Goal: Task Accomplishment & Management: Manage account settings

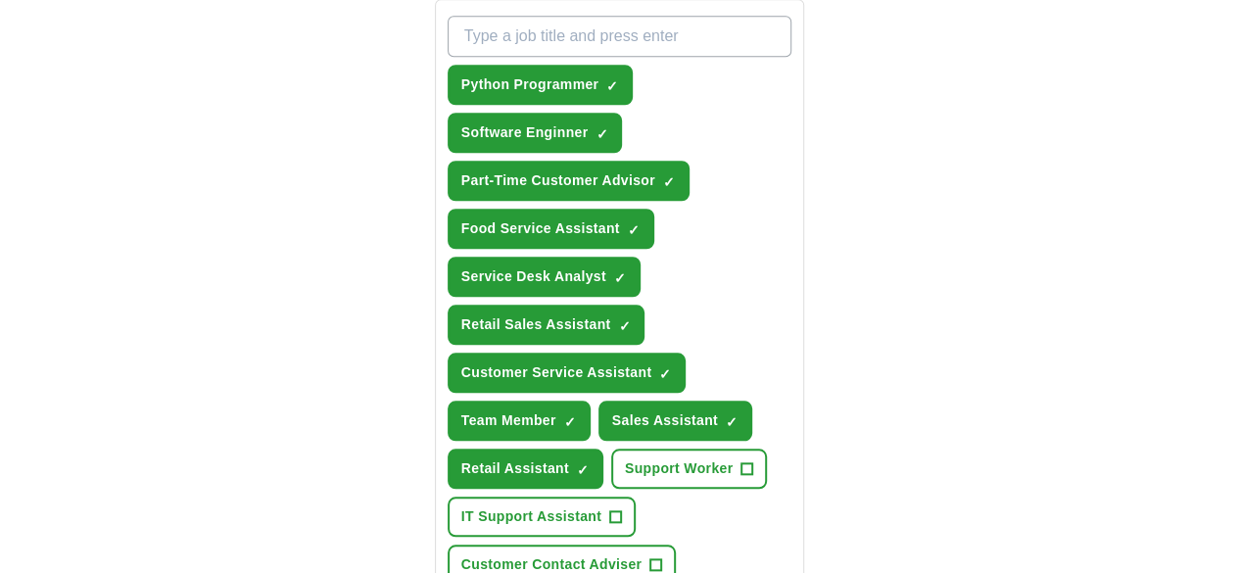
scroll to position [1256, 0]
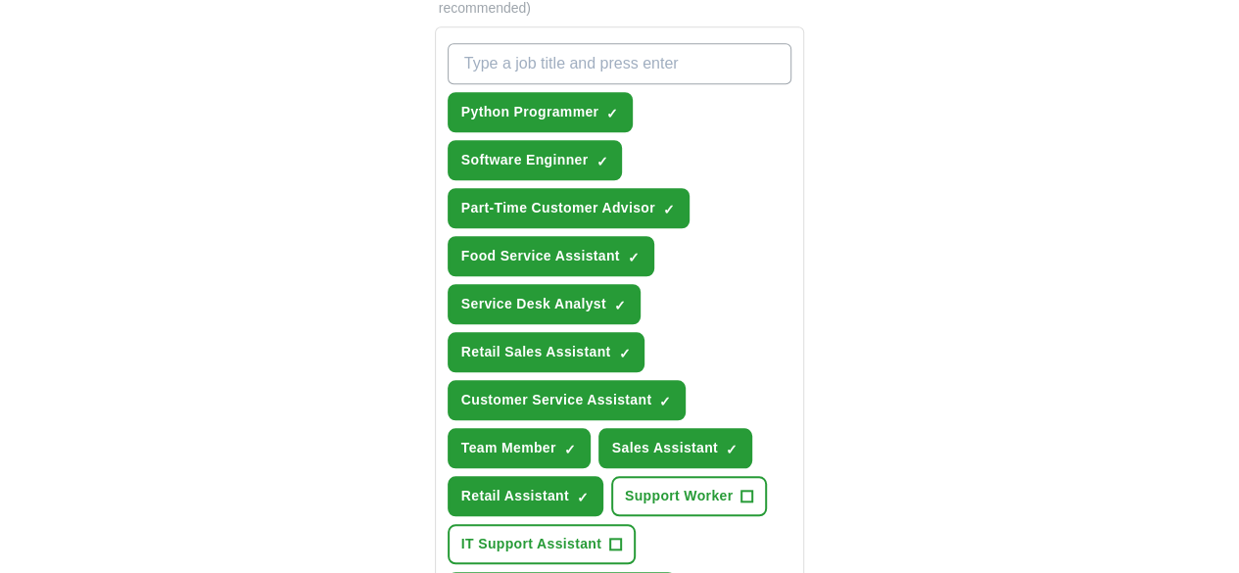
scroll to position [735, 0]
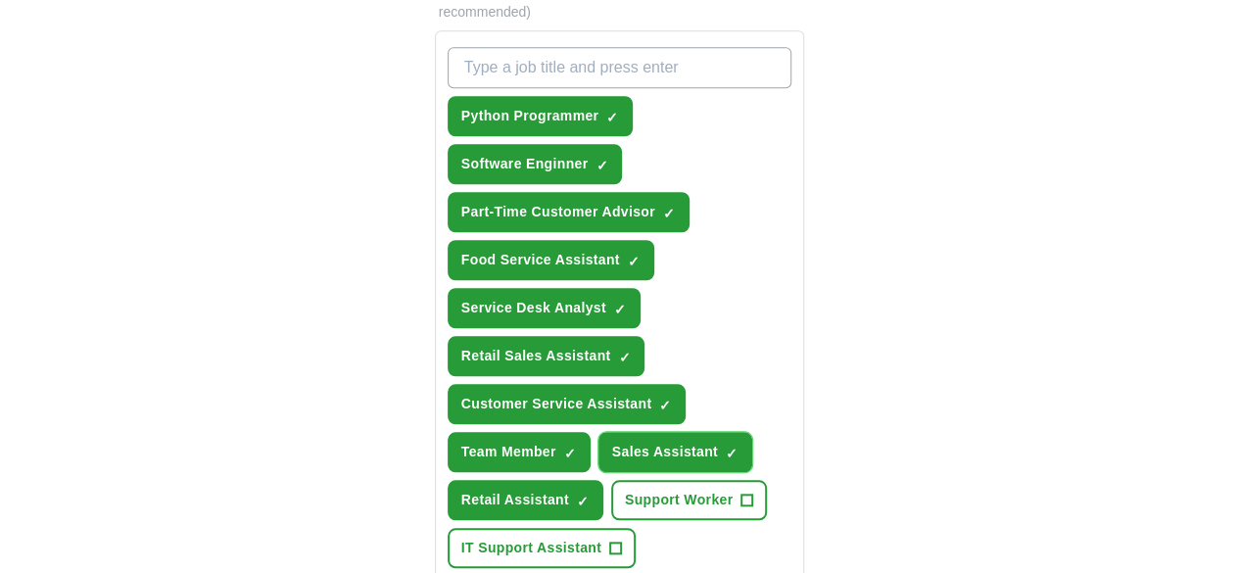
click at [0, 0] on span "×" at bounding box center [0, 0] width 0 height 0
click at [641, 288] on button "Service Desk Analyst ✓ ×" at bounding box center [544, 308] width 193 height 40
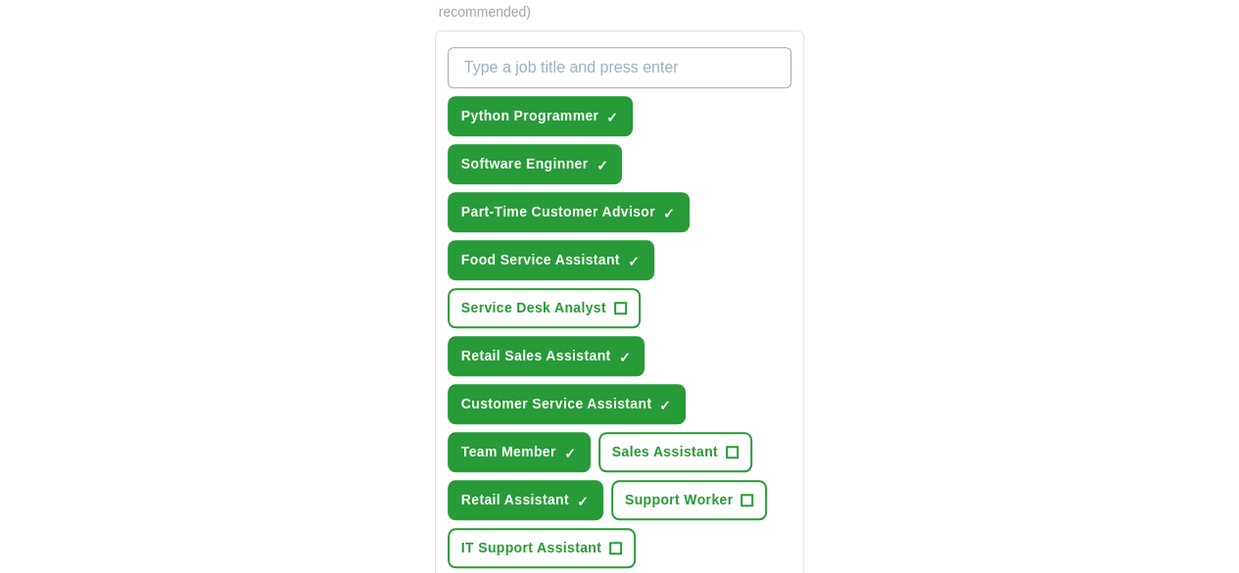
click at [633, 47] on input "What job are you looking for?" at bounding box center [620, 67] width 345 height 41
type input "A"
type input "I"
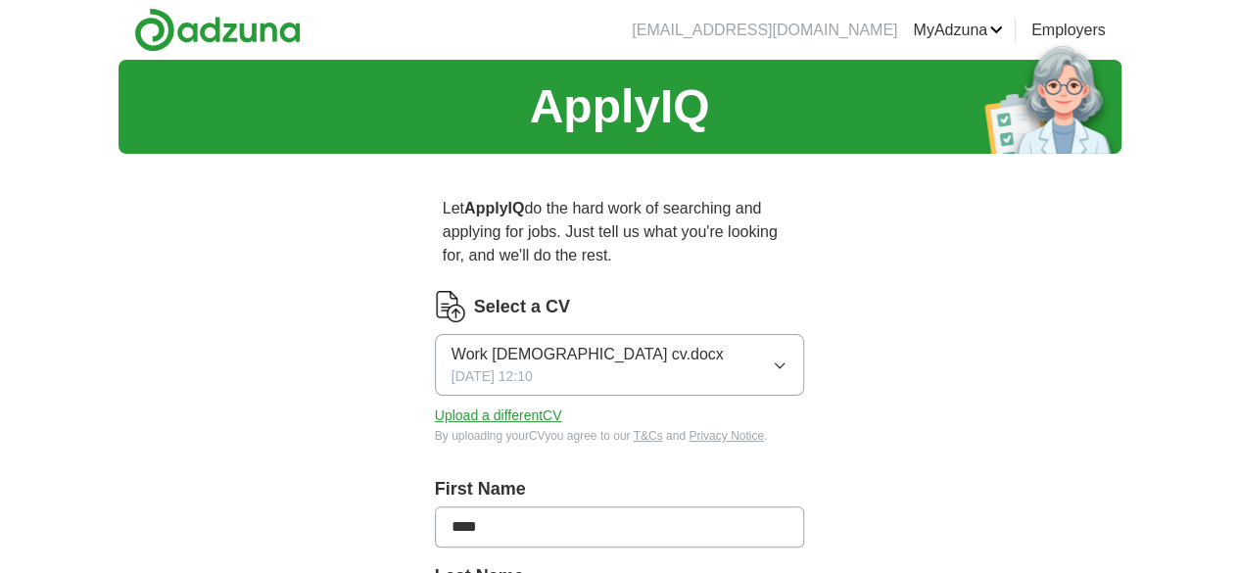
scroll to position [490, 0]
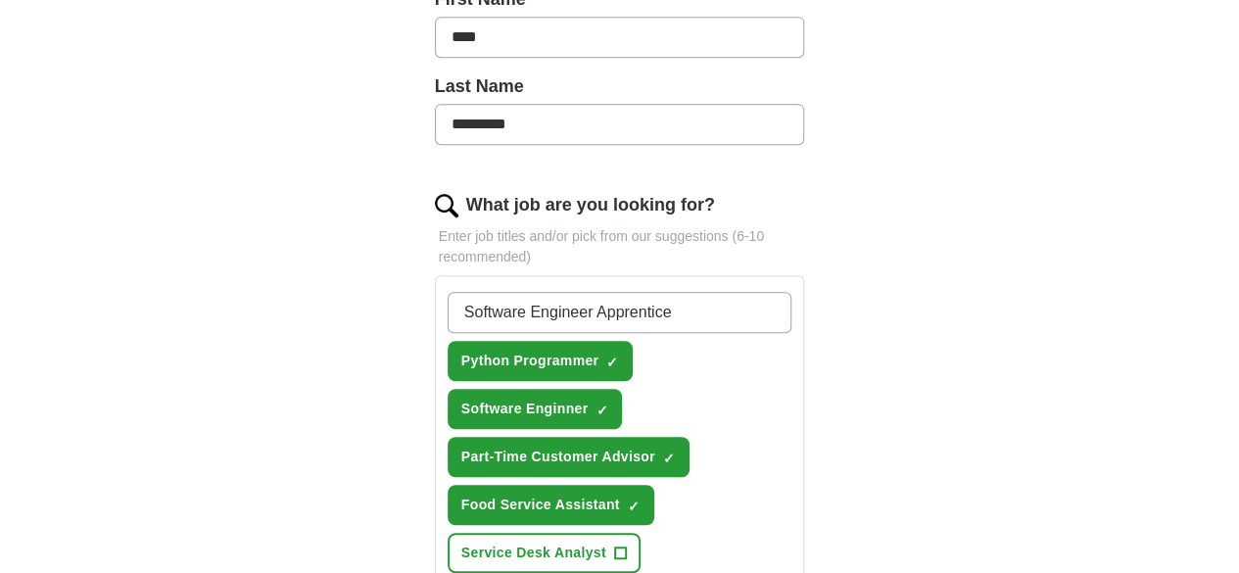
drag, startPoint x: 605, startPoint y: 268, endPoint x: 549, endPoint y: 260, distance: 57.5
click at [549, 292] on input "Software Engineer Apprentice" at bounding box center [620, 312] width 345 height 41
type input "S"
type input "Dev OPS"
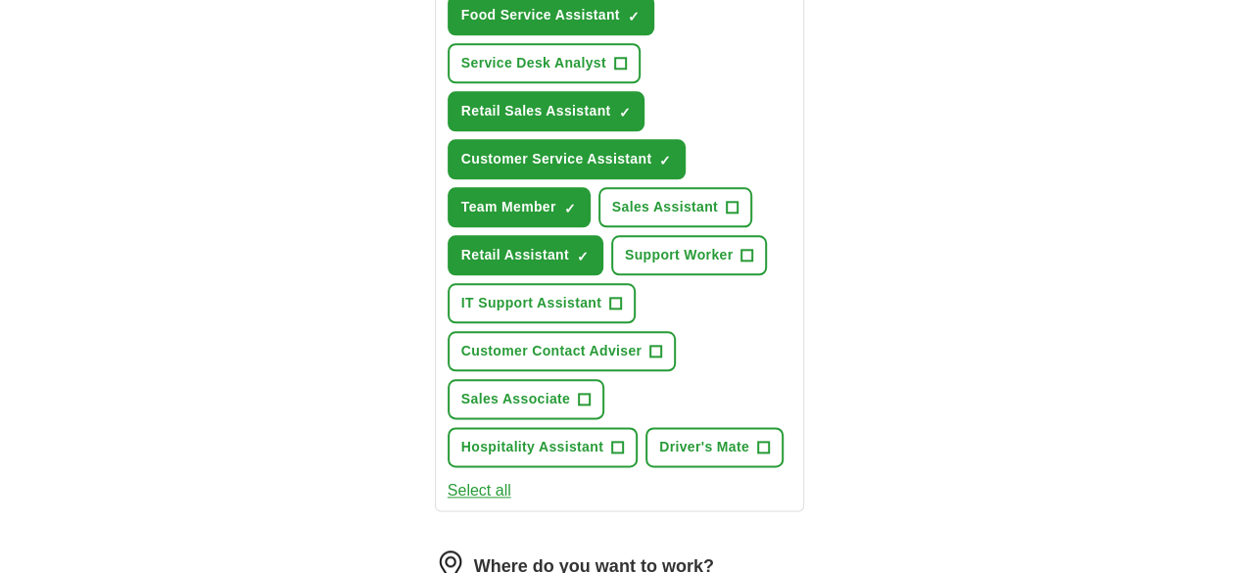
scroll to position [1469, 0]
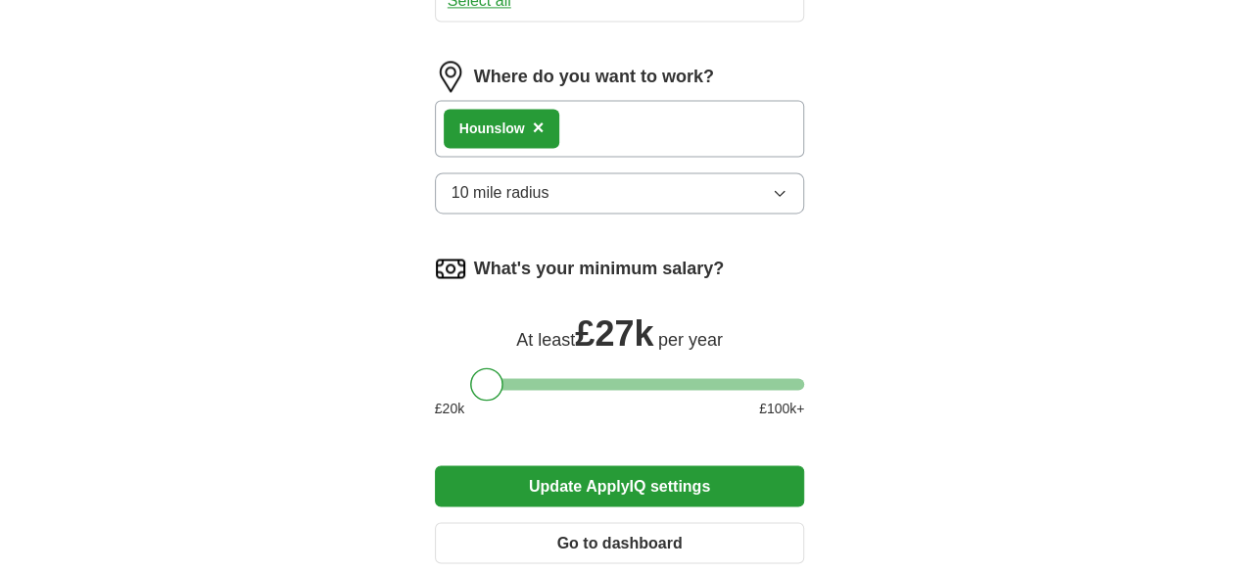
click at [549, 465] on button "Update ApplyIQ settings" at bounding box center [620, 485] width 370 height 41
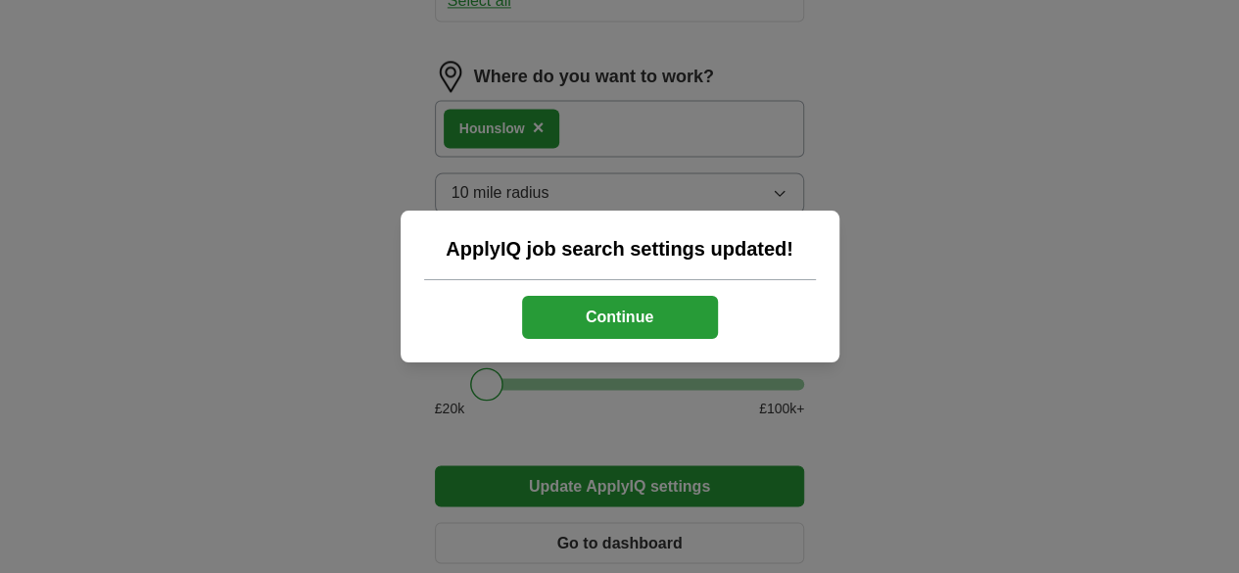
click at [601, 345] on div "ApplyIQ job search settings updated! Continue" at bounding box center [620, 287] width 439 height 152
click at [610, 329] on button "Continue" at bounding box center [620, 317] width 196 height 43
